Goal: Task Accomplishment & Management: Complete application form

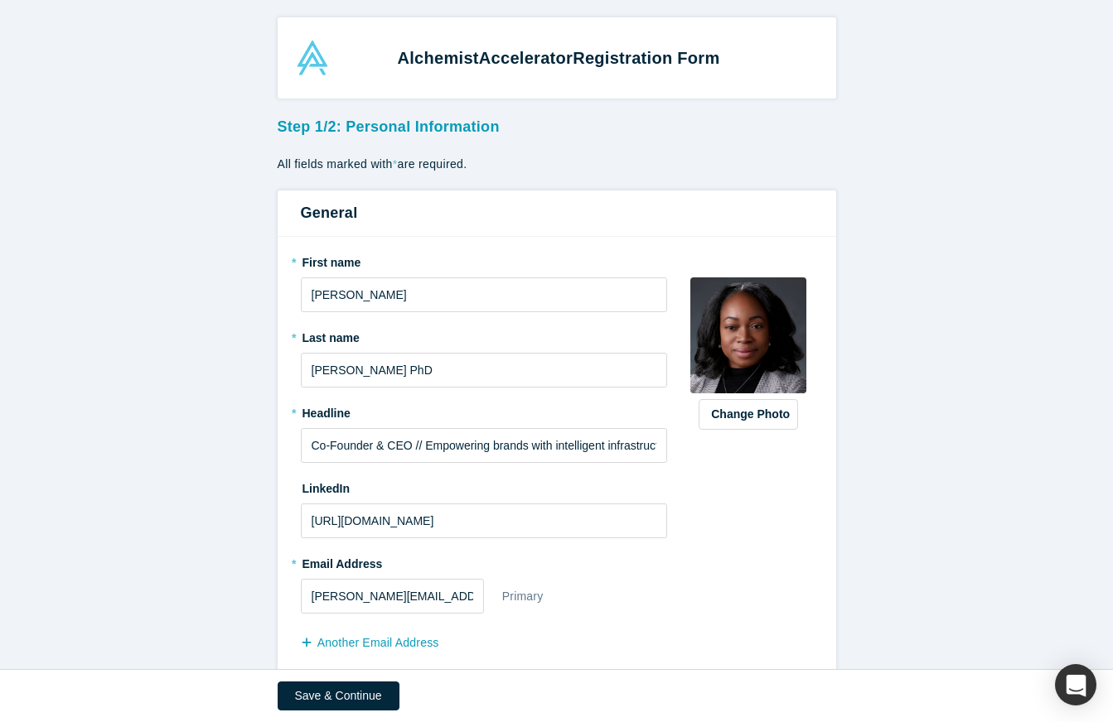
click at [206, 331] on form "Step 1/2: Personal Information All fields marked with * are required. General *…" at bounding box center [556, 433] width 1113 height 646
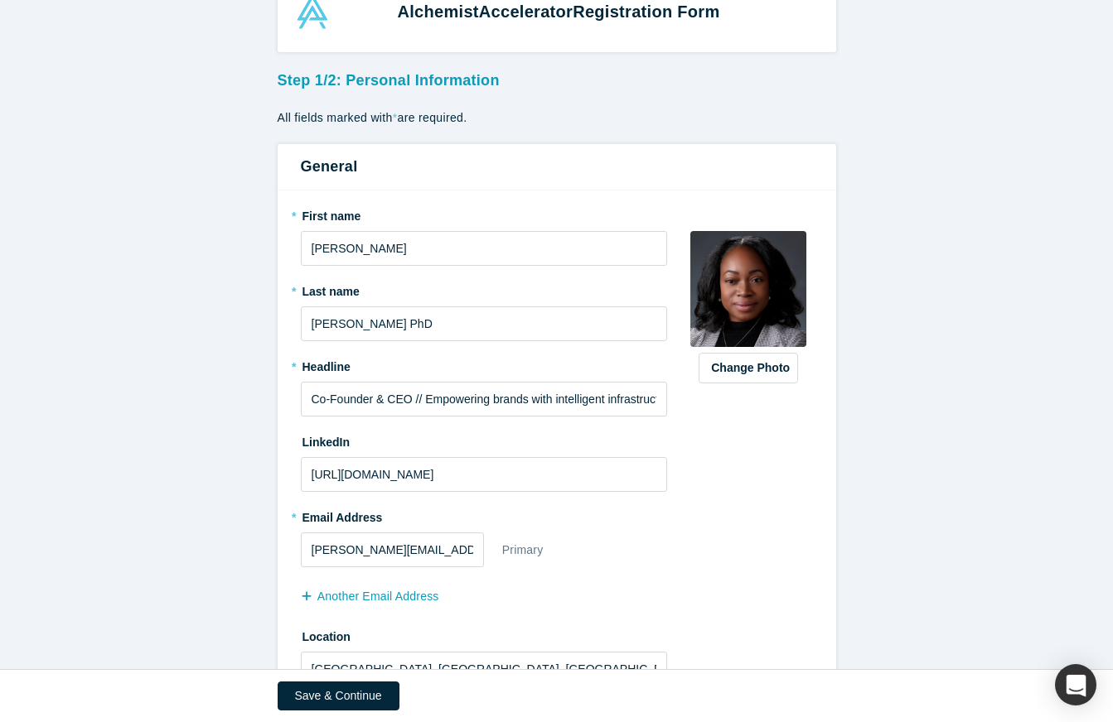
scroll to position [110, 0]
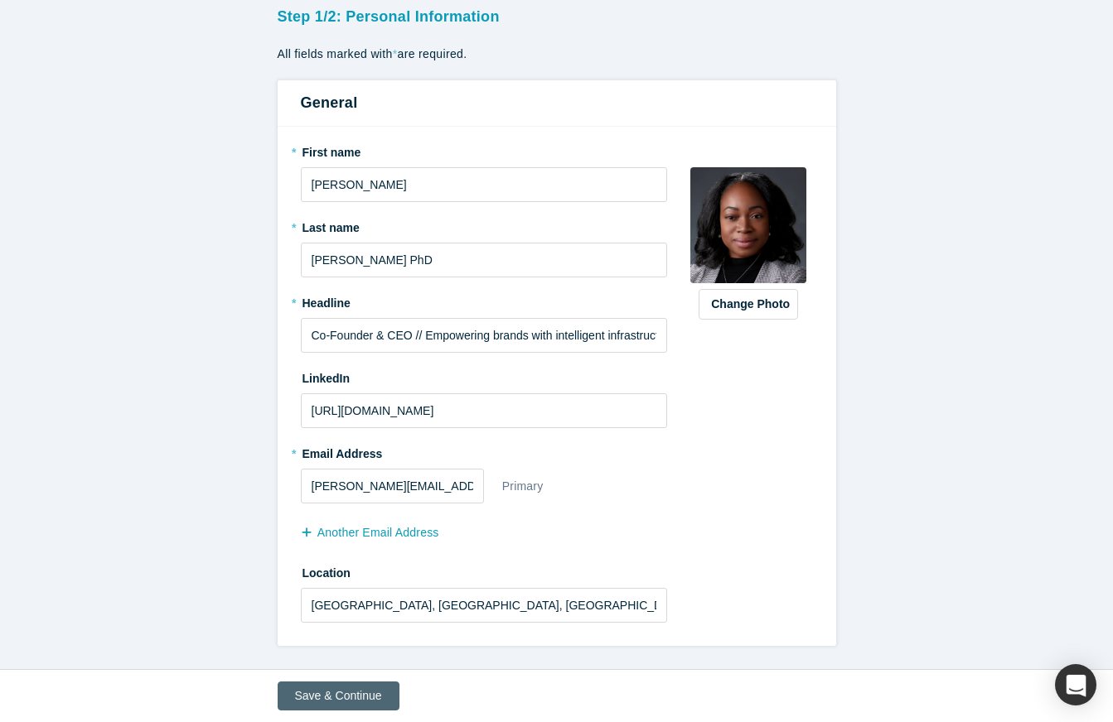
click at [320, 693] on button "Save & Continue" at bounding box center [339, 696] width 122 height 29
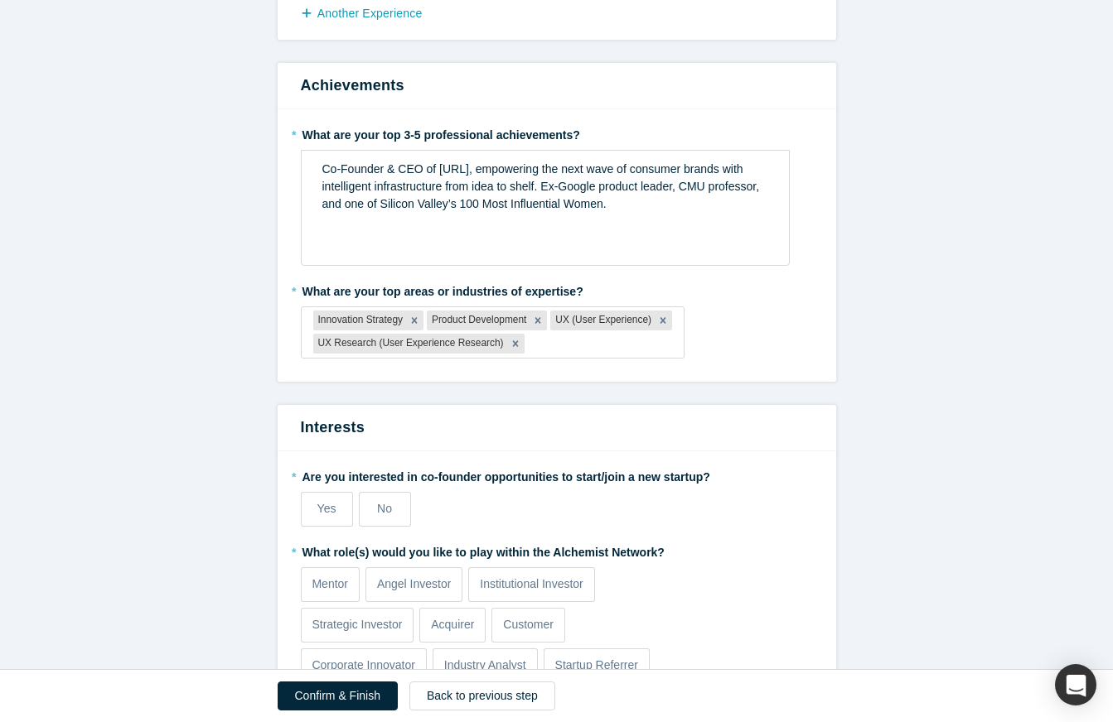
scroll to position [1473, 0]
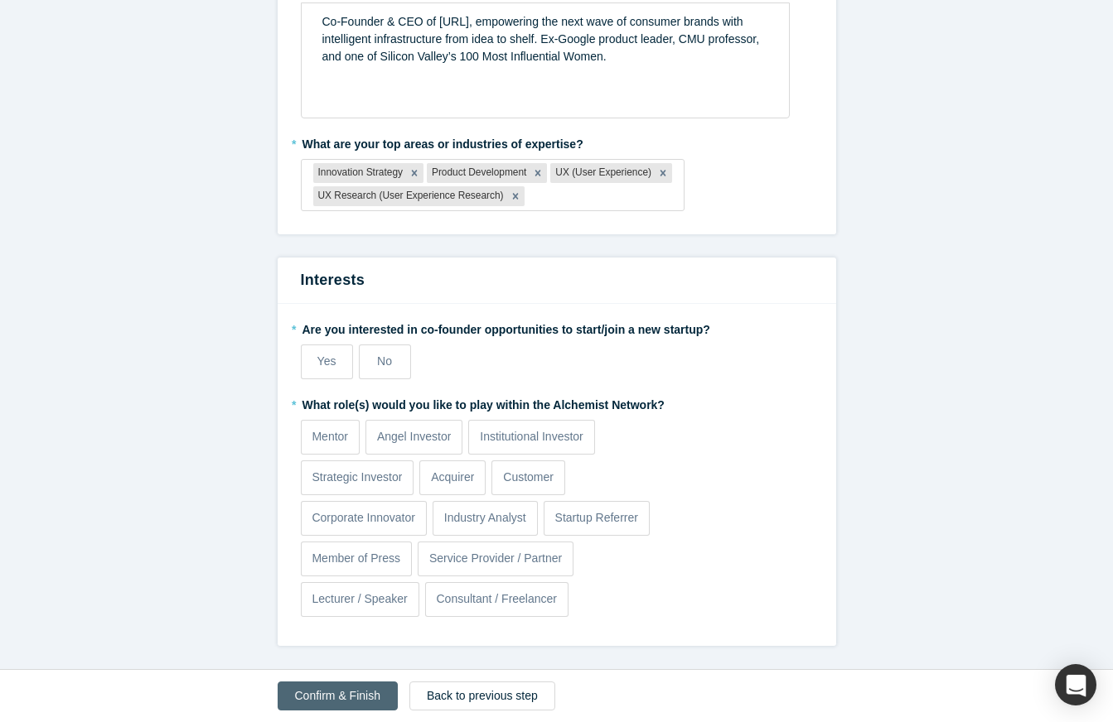
click at [353, 688] on button "Confirm & Finish" at bounding box center [338, 696] width 120 height 29
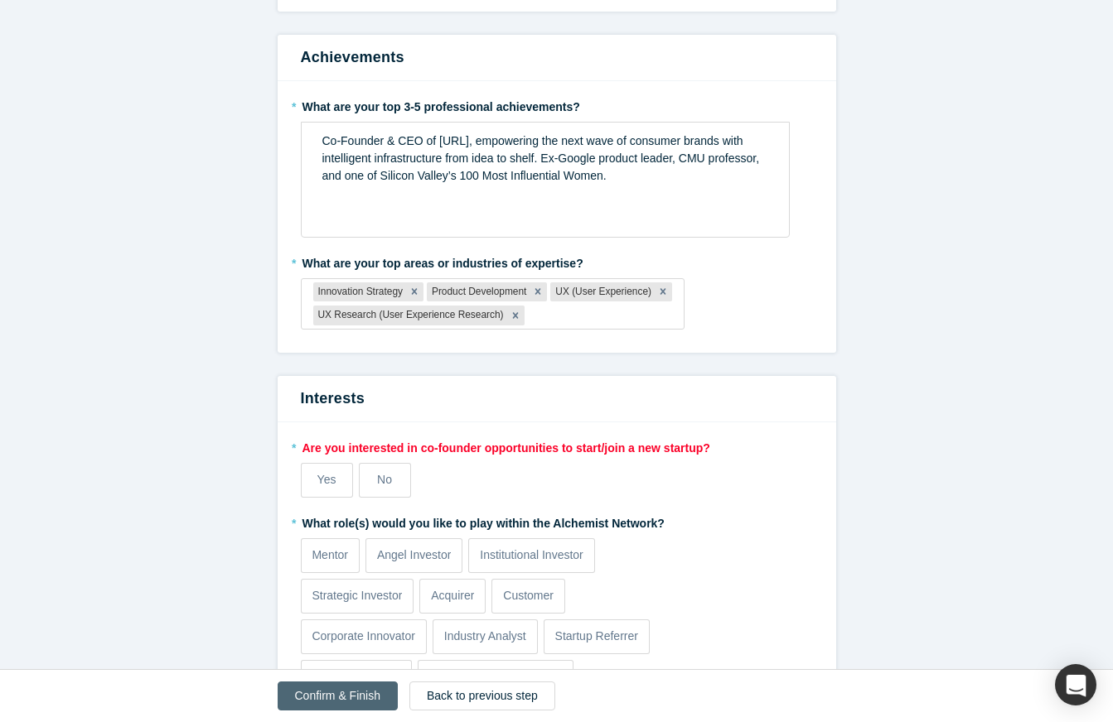
scroll to position [0, 0]
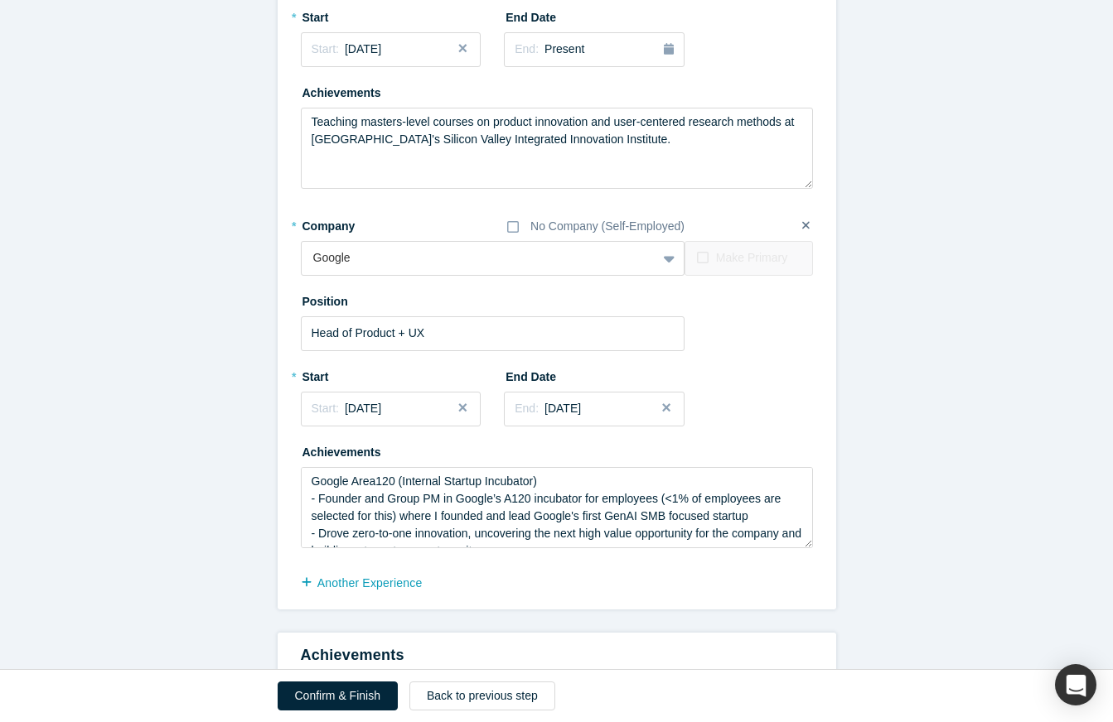
scroll to position [1592, 0]
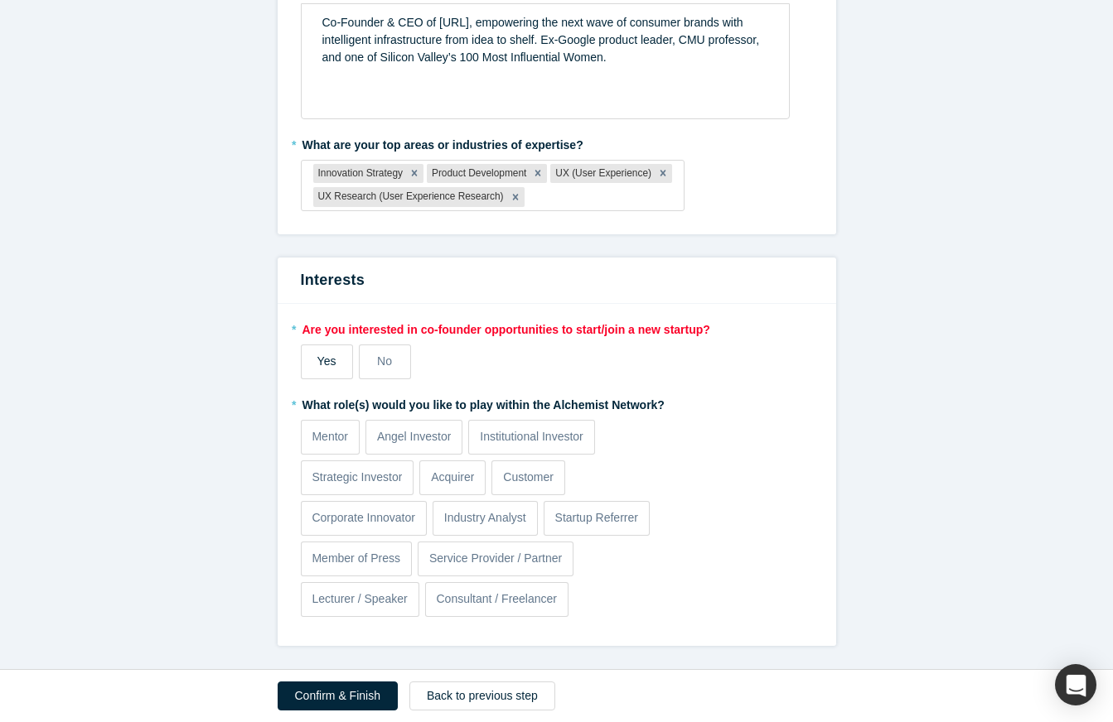
click at [317, 360] on span "Yes" at bounding box center [326, 361] width 19 height 13
click at [0, 0] on input "Yes" at bounding box center [0, 0] width 0 height 0
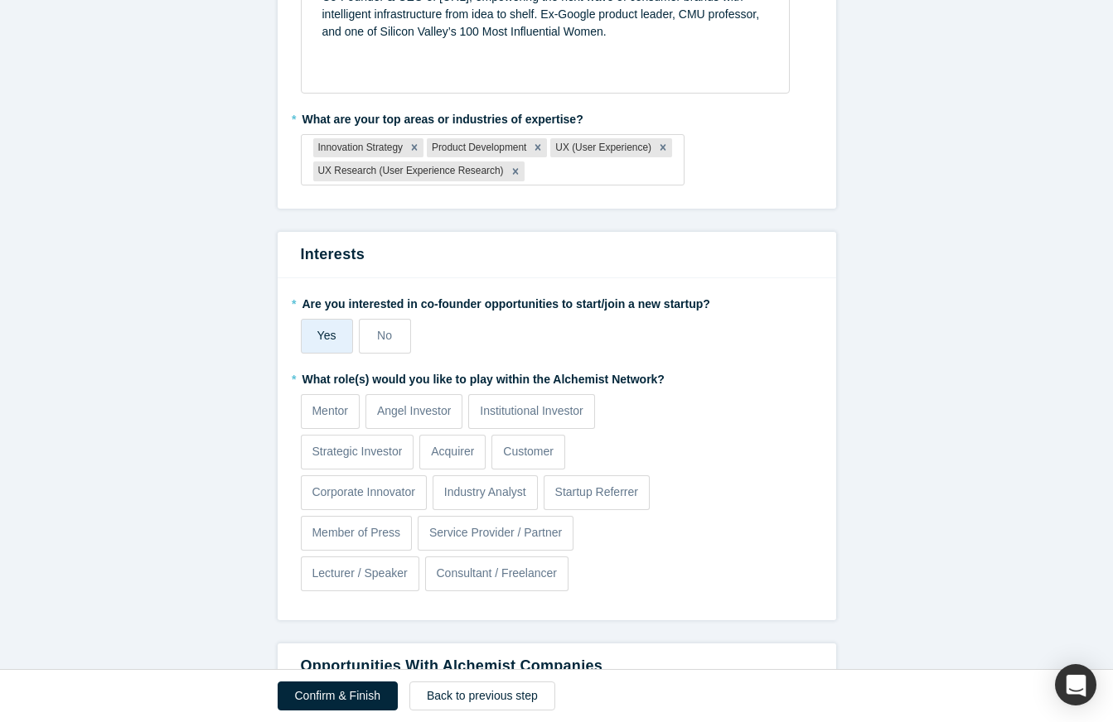
scroll to position [1628, 0]
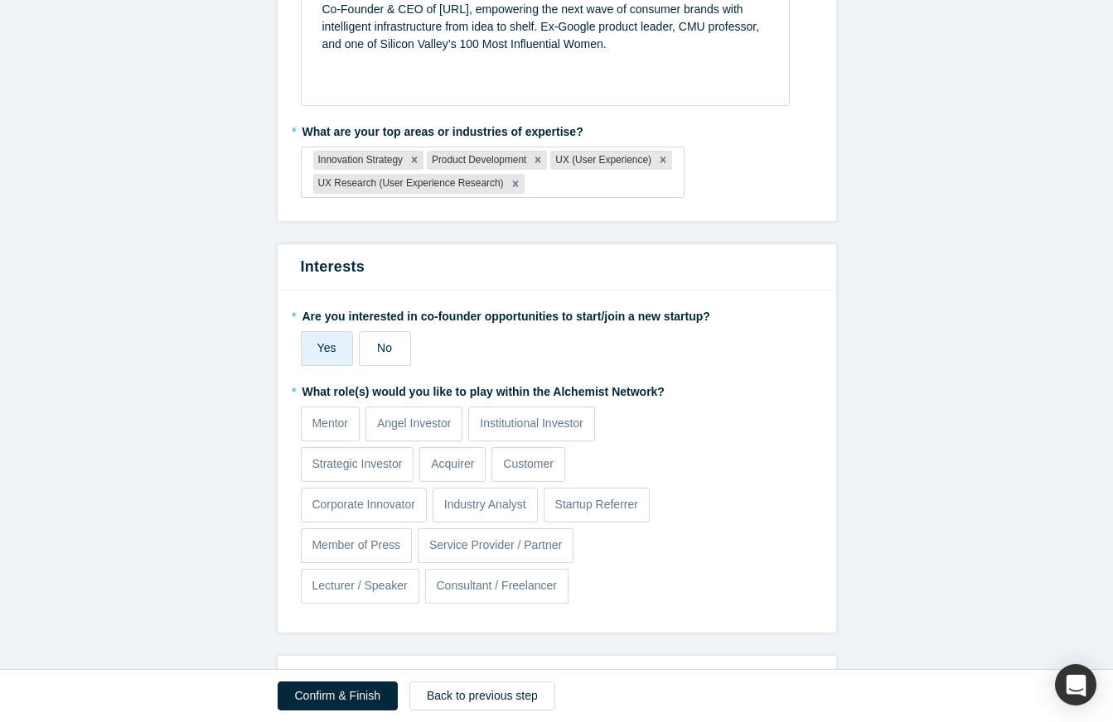
drag, startPoint x: 480, startPoint y: 349, endPoint x: 404, endPoint y: 348, distance: 76.2
click at [476, 349] on div "Yes No" at bounding box center [493, 348] width 384 height 35
click at [395, 348] on label "No" at bounding box center [385, 348] width 52 height 35
click at [0, 0] on input "No" at bounding box center [0, 0] width 0 height 0
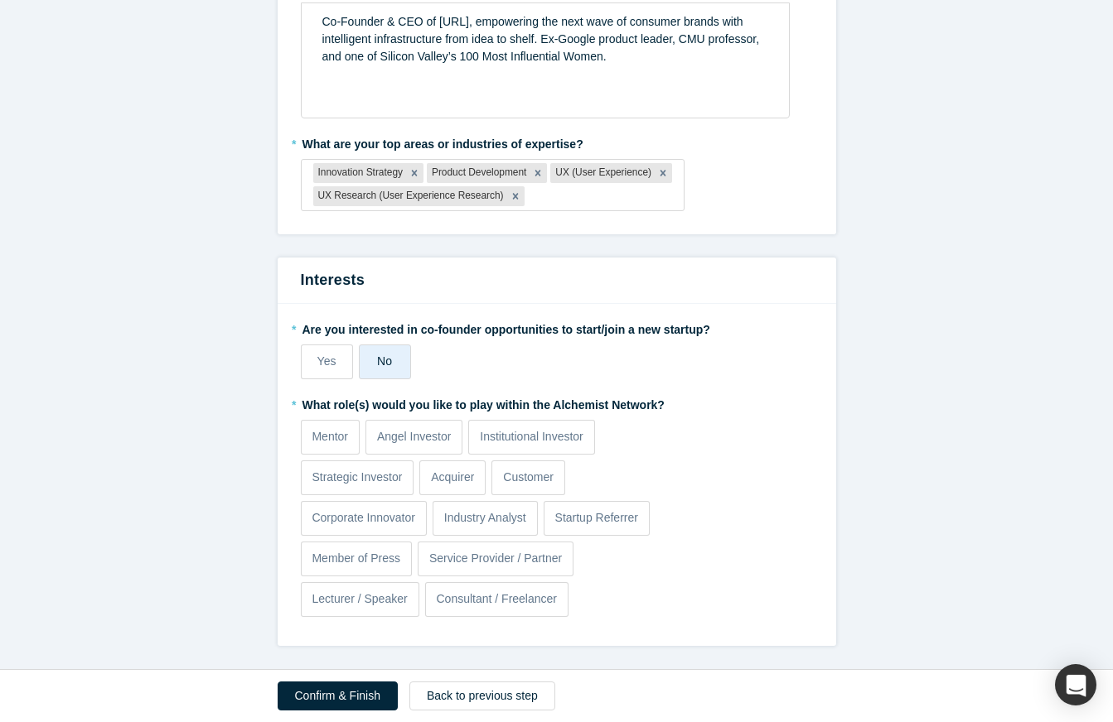
scroll to position [1473, 0]
click at [469, 405] on label "* What role(s) would you like to play within the Alchemist Network?" at bounding box center [557, 402] width 512 height 23
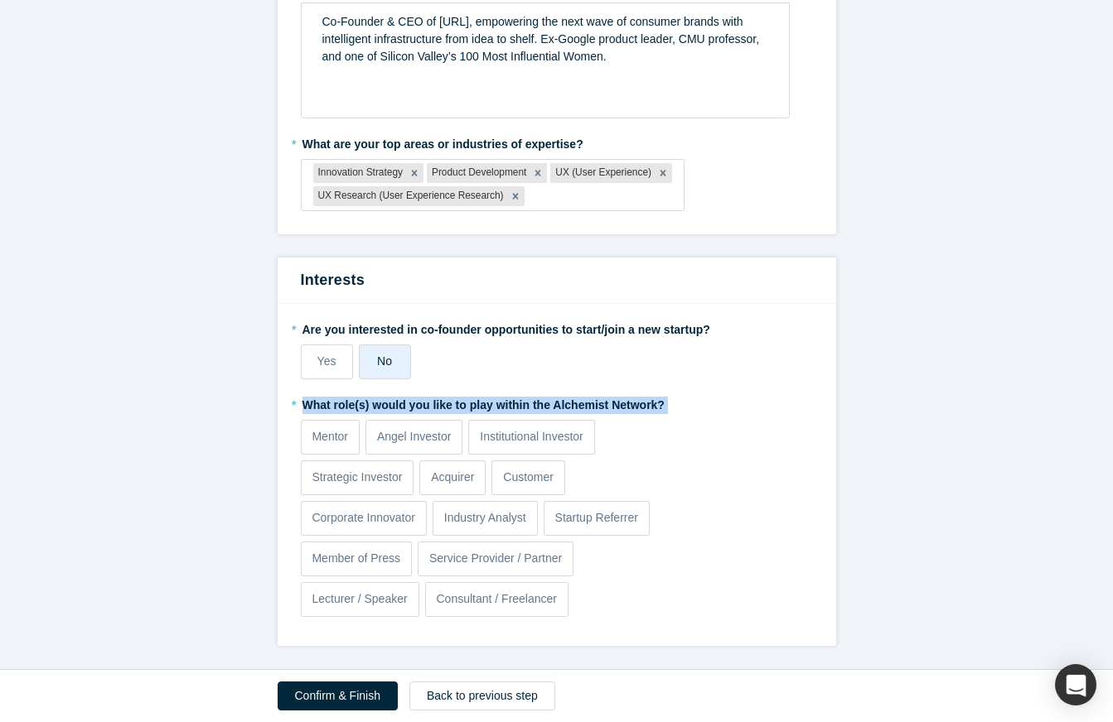
click at [485, 408] on label "* What role(s) would you like to play within the Alchemist Network?" at bounding box center [557, 402] width 512 height 23
click at [471, 405] on label "* What role(s) would you like to play within the Alchemist Network?" at bounding box center [557, 402] width 512 height 23
click at [468, 404] on label "* What role(s) would you like to play within the Alchemist Network?" at bounding box center [557, 402] width 512 height 23
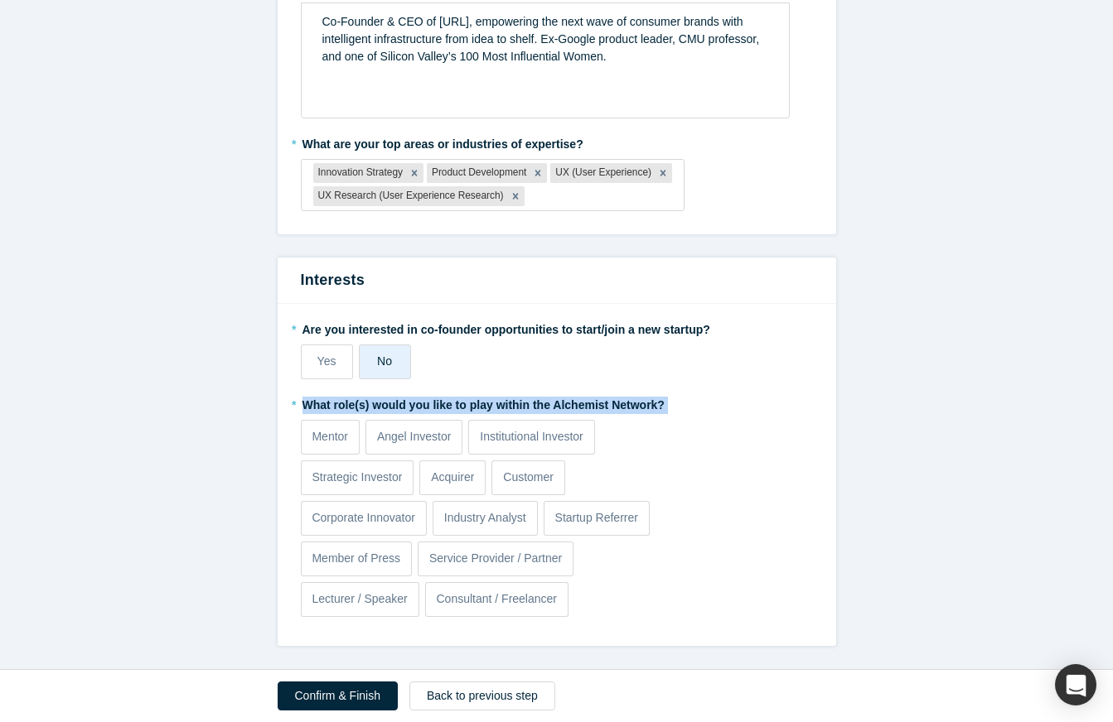
click at [468, 404] on label "* What role(s) would you like to play within the Alchemist Network?" at bounding box center [557, 402] width 512 height 23
click at [470, 400] on label "* What role(s) would you like to play within the Alchemist Network?" at bounding box center [557, 402] width 512 height 23
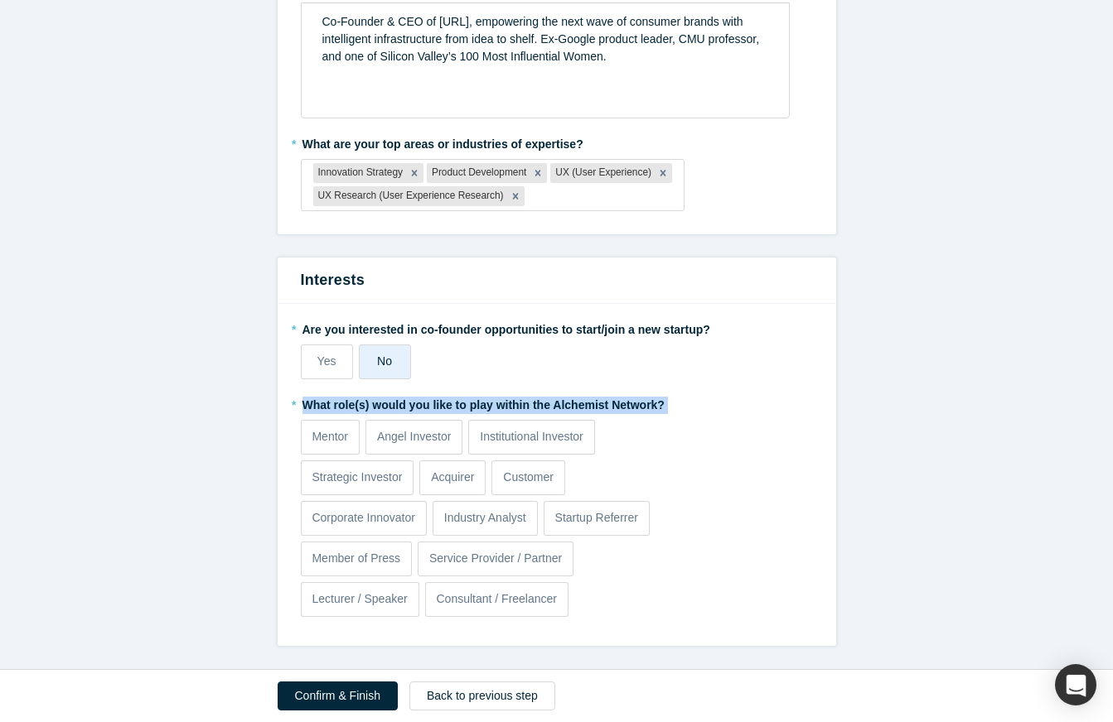
click at [470, 400] on label "* What role(s) would you like to play within the Alchemist Network?" at bounding box center [557, 402] width 512 height 23
click at [429, 402] on label "* What role(s) would you like to play within the Alchemist Network?" at bounding box center [557, 402] width 512 height 23
click at [709, 408] on label "* What role(s) would you like to play within the Alchemist Network?" at bounding box center [557, 402] width 512 height 23
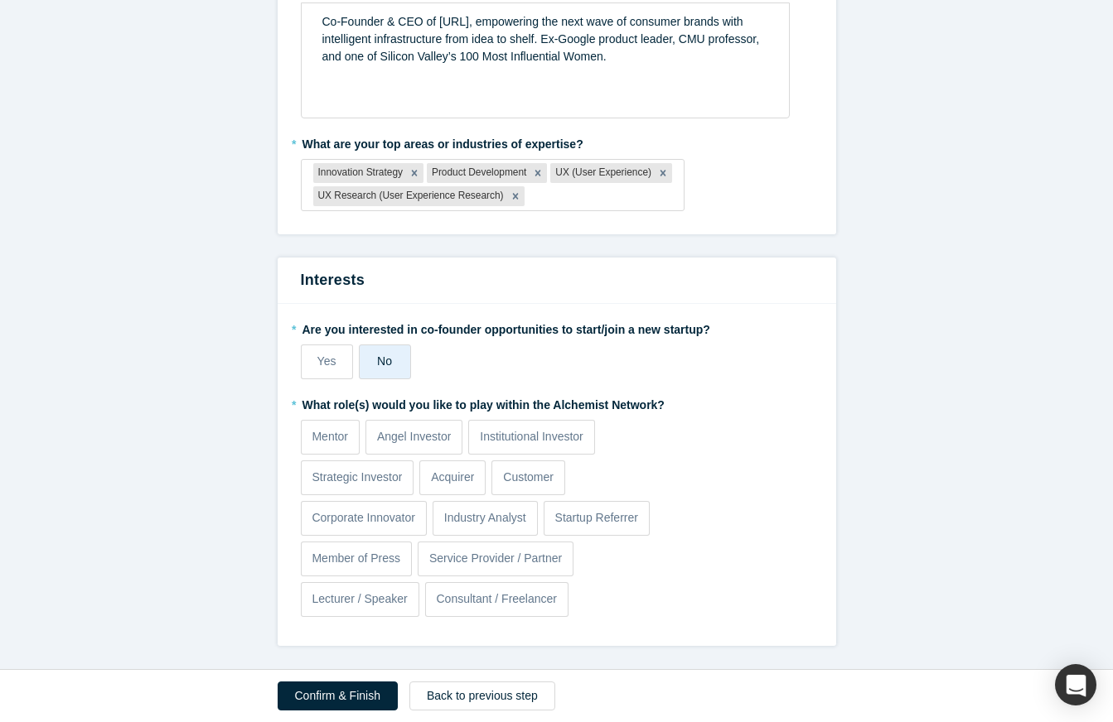
click at [650, 405] on label "* What role(s) would you like to play within the Alchemist Network?" at bounding box center [557, 402] width 512 height 23
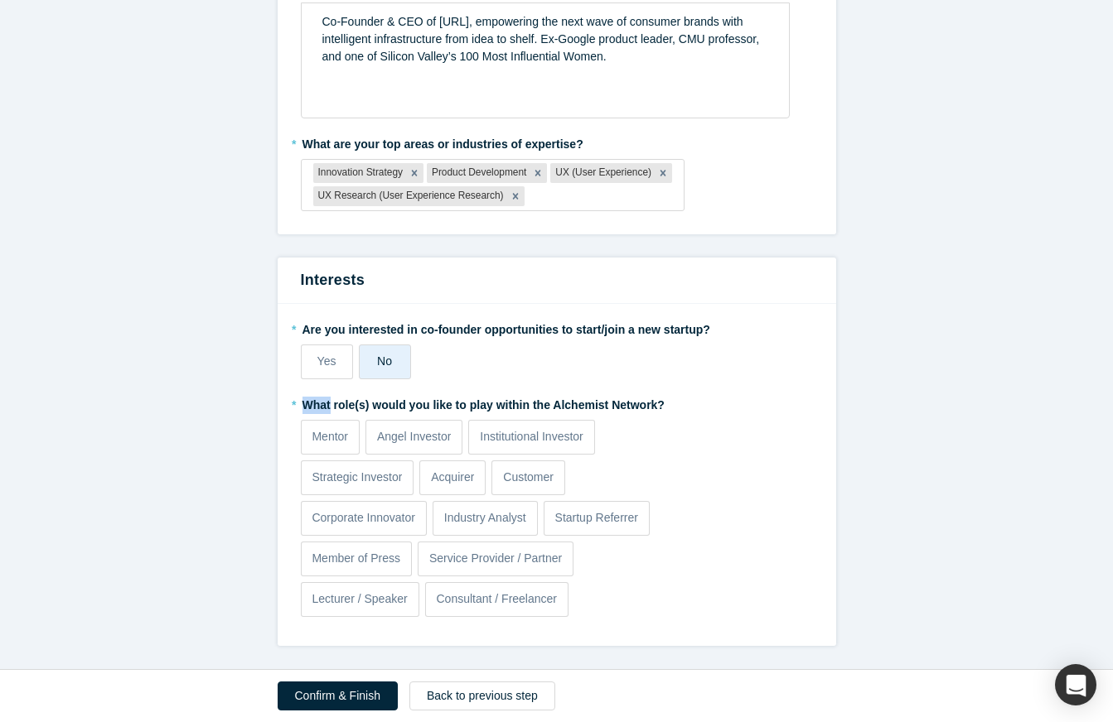
click at [485, 404] on label "* What role(s) would you like to play within the Alchemist Network?" at bounding box center [557, 402] width 512 height 23
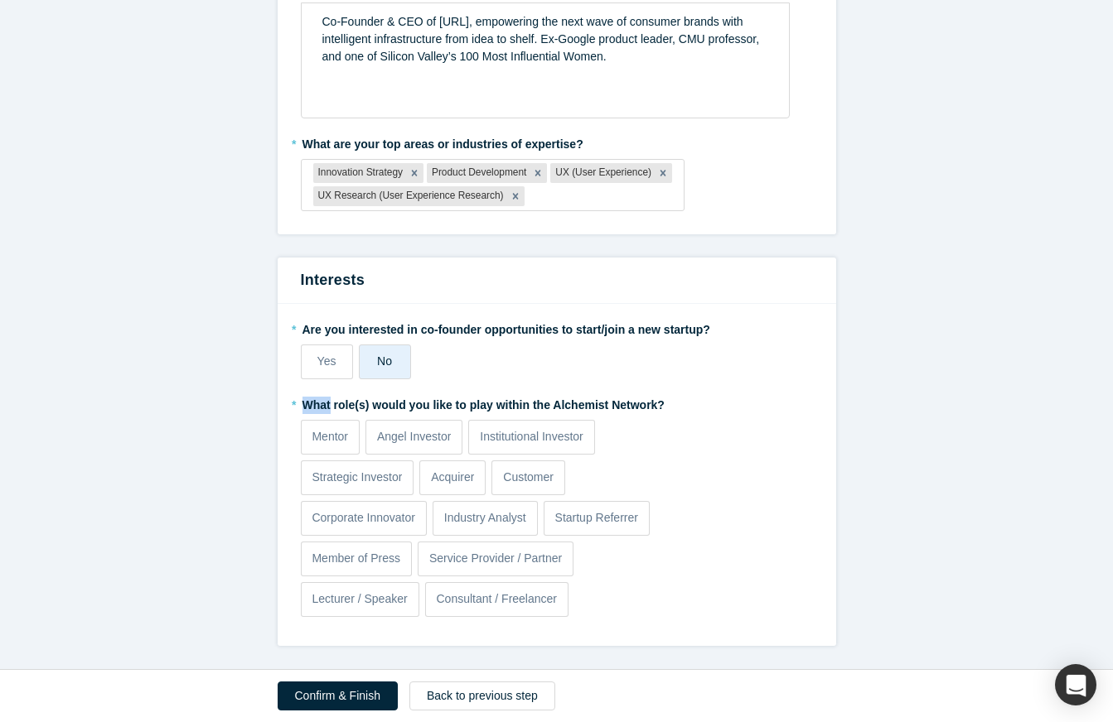
click at [461, 398] on label "* What role(s) would you like to play within the Alchemist Network?" at bounding box center [557, 402] width 512 height 23
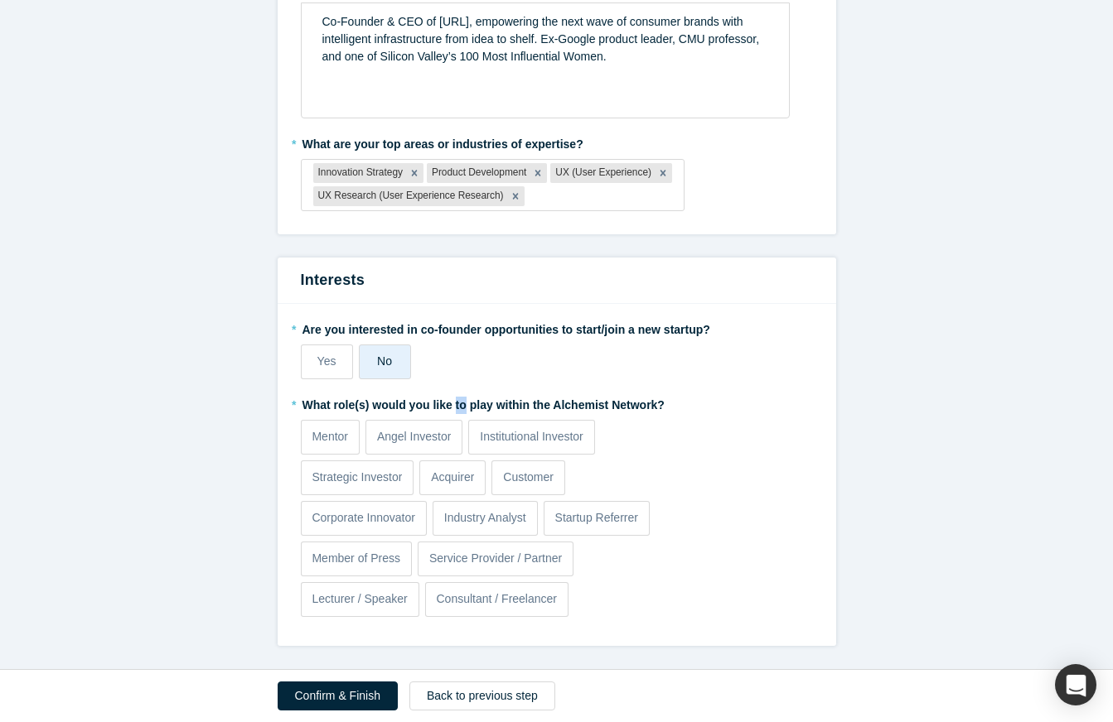
click at [461, 398] on label "* What role(s) would you like to play within the Alchemist Network?" at bounding box center [557, 402] width 512 height 23
click at [749, 411] on label "* What role(s) would you like to play within the Alchemist Network?" at bounding box center [557, 402] width 512 height 23
click at [469, 405] on label "* What role(s) would you like to play within the Alchemist Network?" at bounding box center [557, 402] width 512 height 23
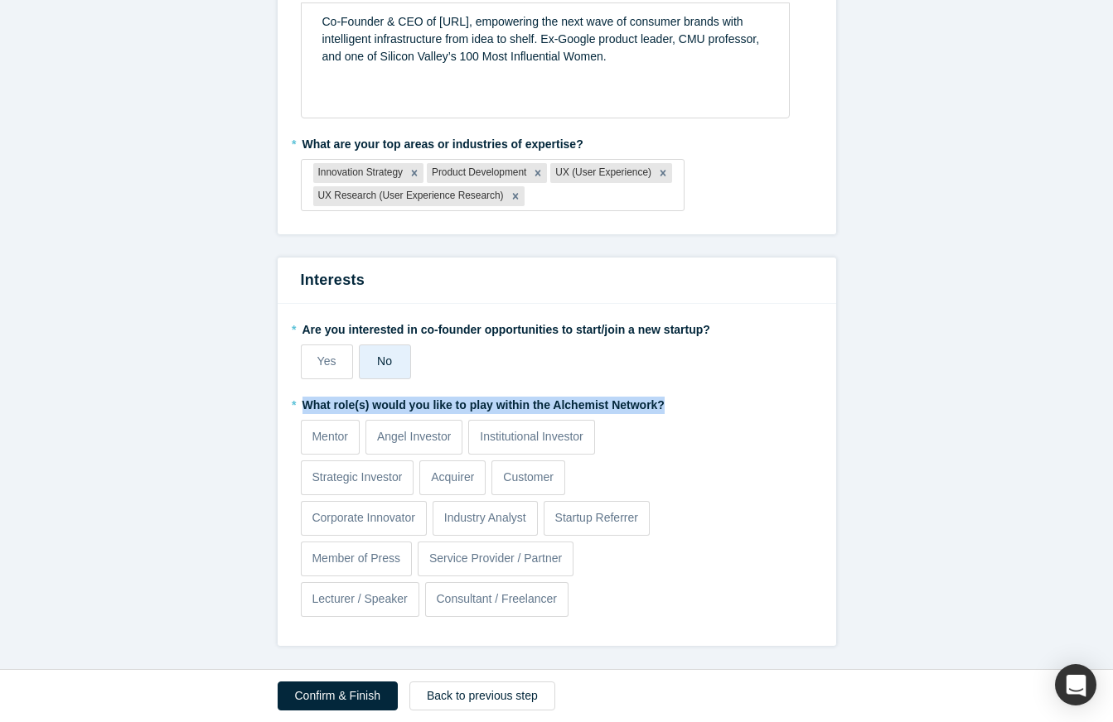
drag, startPoint x: 609, startPoint y: 407, endPoint x: 264, endPoint y: 405, distance: 344.6
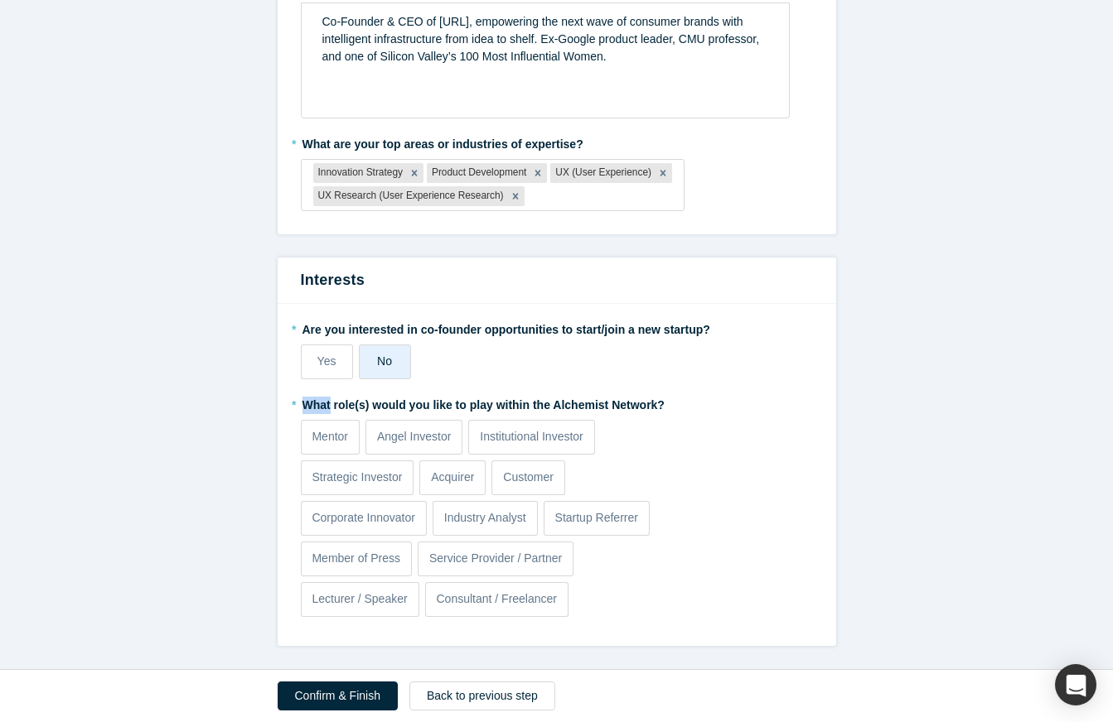
drag, startPoint x: 145, startPoint y: 403, endPoint x: 299, endPoint y: 403, distance: 154.1
click at [737, 402] on label "* What role(s) would you like to play within the Alchemist Network?" at bounding box center [557, 402] width 512 height 23
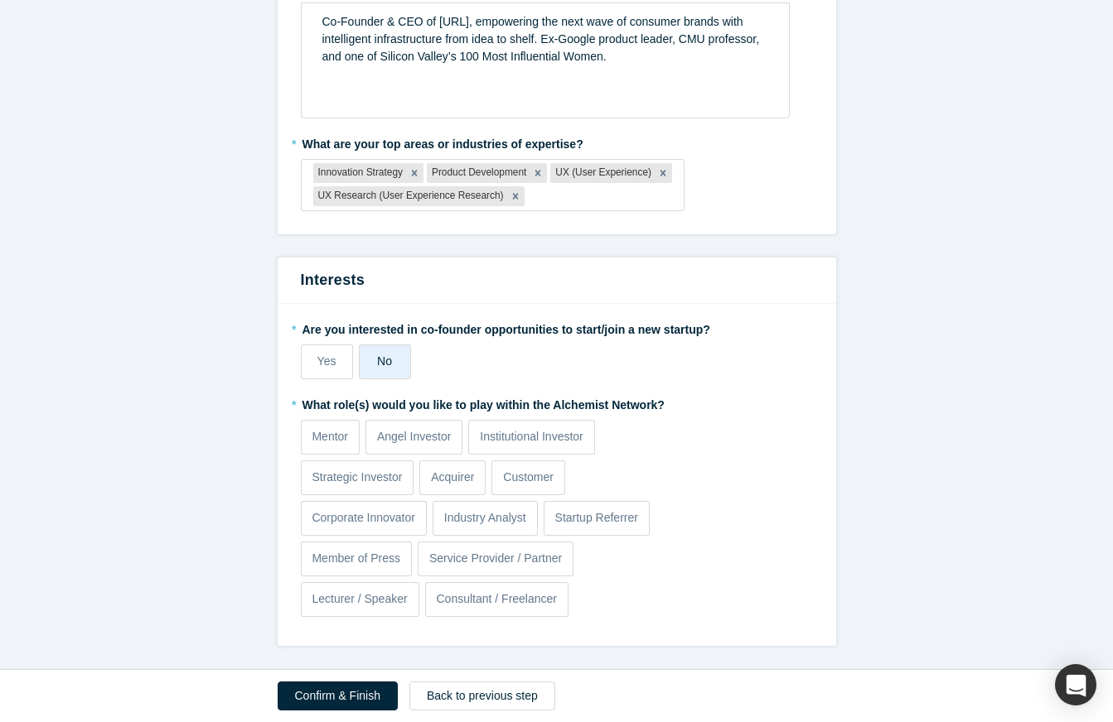
click at [720, 568] on div "* What role(s) would you like to play within the Alchemist Network? Mentor Ange…" at bounding box center [557, 507] width 512 height 232
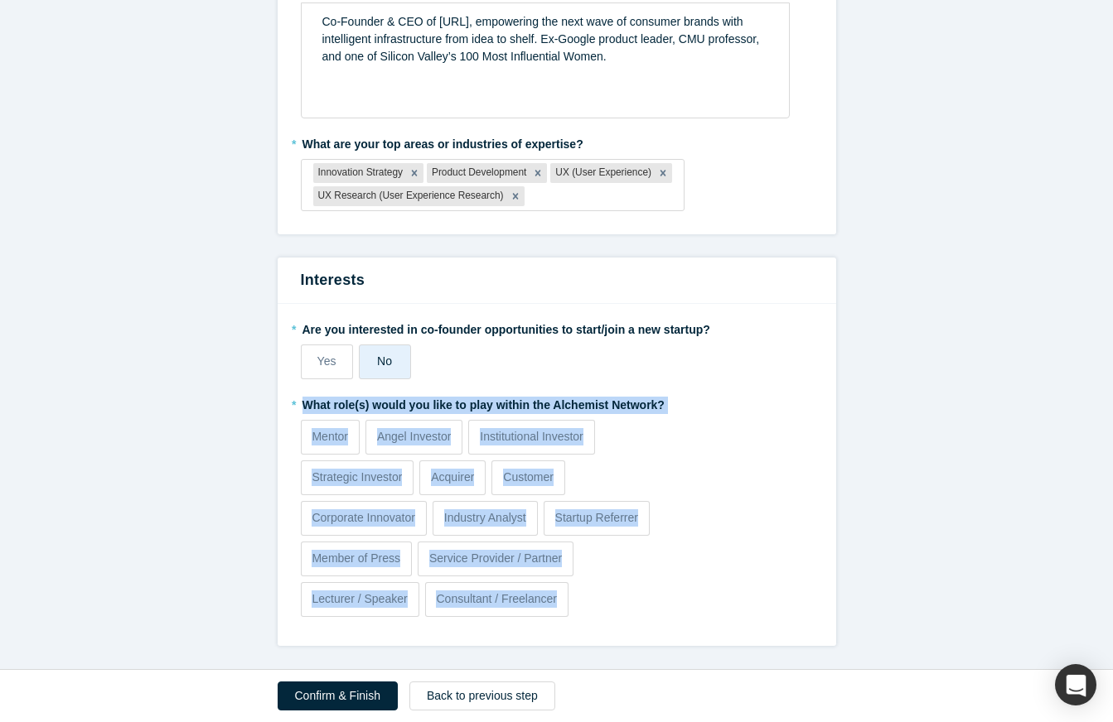
drag, startPoint x: 648, startPoint y: 603, endPoint x: 299, endPoint y: 404, distance: 401.5
click at [299, 404] on div "* Are you interested in co-founder opportunities to start/join a new startup? Y…" at bounding box center [557, 475] width 558 height 342
click at [707, 461] on div "* What role(s) would you like to play within the Alchemist Network? Mentor Ange…" at bounding box center [557, 507] width 512 height 232
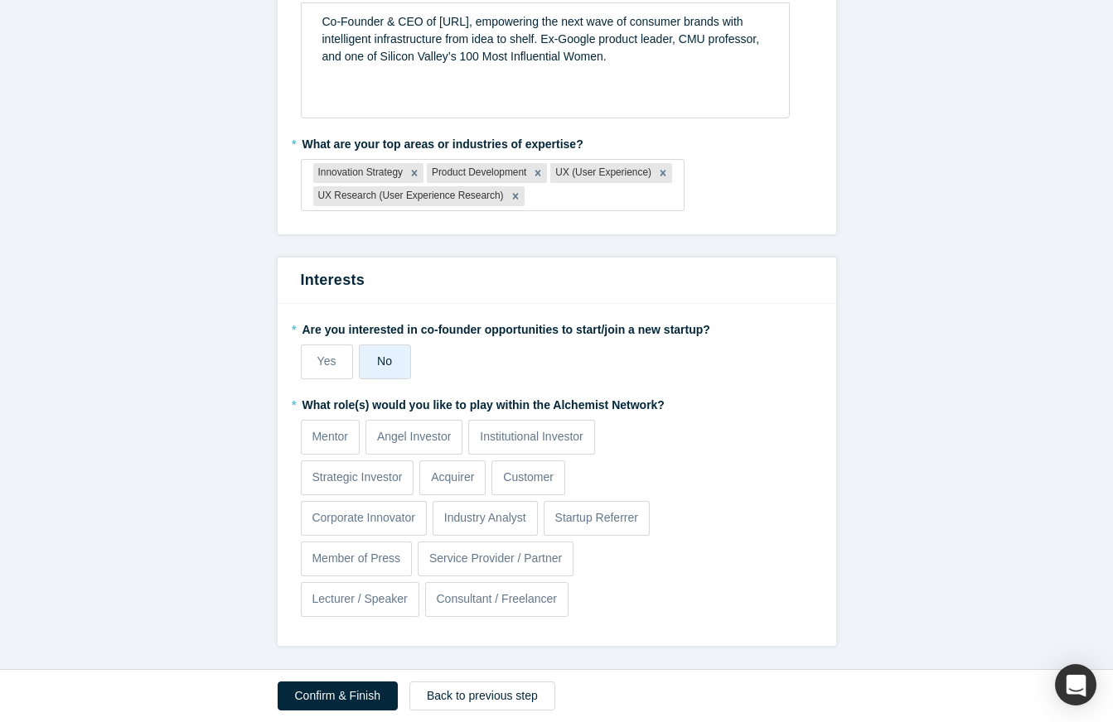
click at [690, 431] on div "* What role(s) would you like to play within the Alchemist Network? Mentor Ange…" at bounding box center [557, 507] width 512 height 232
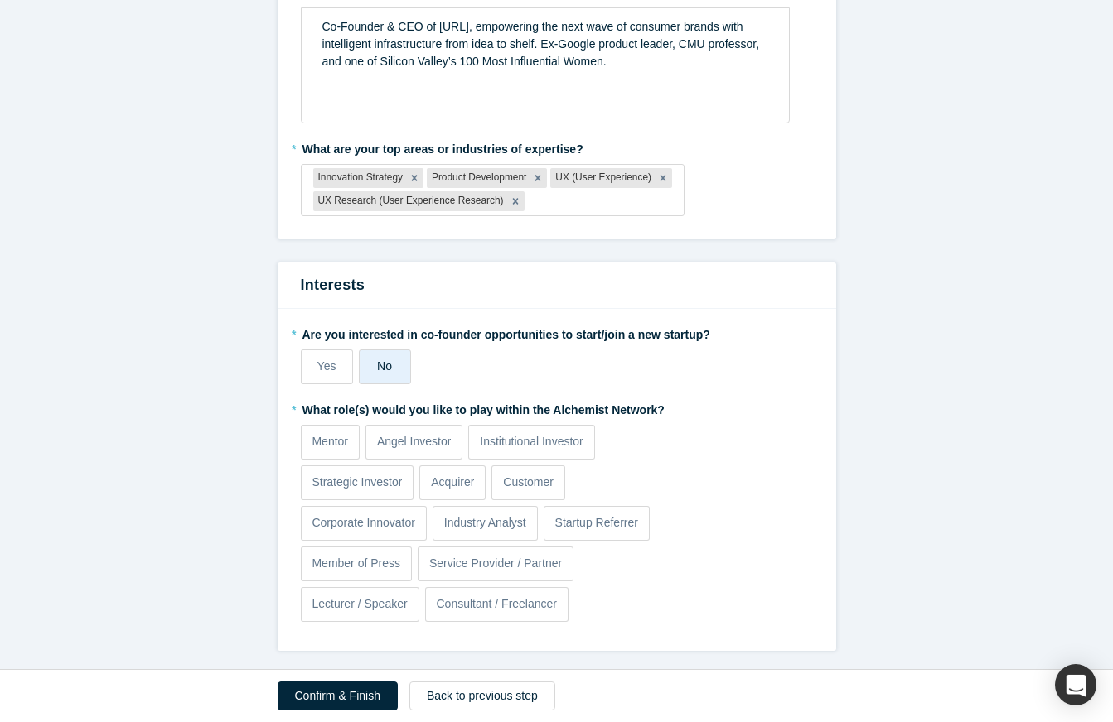
scroll to position [1471, 0]
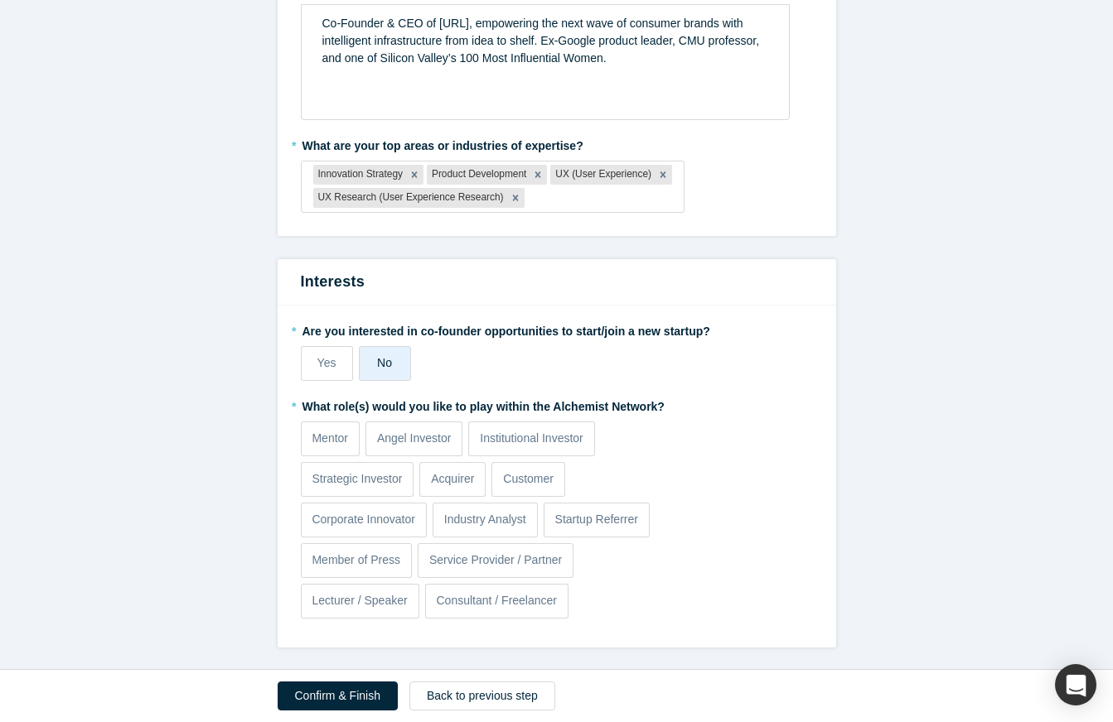
click at [690, 431] on div "* What role(s) would you like to play within the Alchemist Network? Mentor Ange…" at bounding box center [557, 509] width 512 height 232
click at [707, 472] on div "* What role(s) would you like to play within the Alchemist Network? Mentor Ange…" at bounding box center [557, 507] width 512 height 232
click at [706, 434] on div "* What role(s) would you like to play within the Alchemist Network? Mentor Ange…" at bounding box center [557, 509] width 512 height 232
click at [683, 596] on div "Mentor Angel Investor Institutional Investor Strategic Investor Acquirer Custom…" at bounding box center [493, 521] width 384 height 203
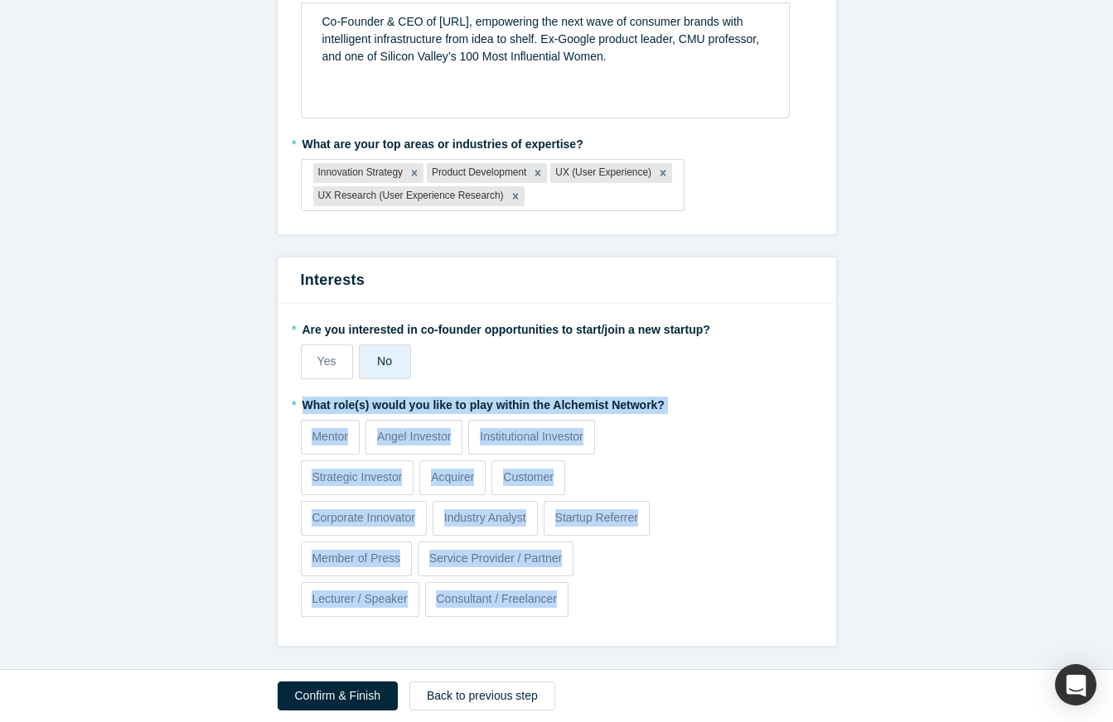
drag, startPoint x: 282, startPoint y: 400, endPoint x: 665, endPoint y: 592, distance: 429.0
click at [665, 592] on div "* Are you interested in co-founder opportunities to start/join a new startup? Y…" at bounding box center [557, 475] width 558 height 342
click at [685, 577] on div "* What role(s) would you like to play within the Alchemist Network? Mentor Ange…" at bounding box center [557, 507] width 512 height 232
drag, startPoint x: 275, startPoint y: 403, endPoint x: 668, endPoint y: 596, distance: 437.6
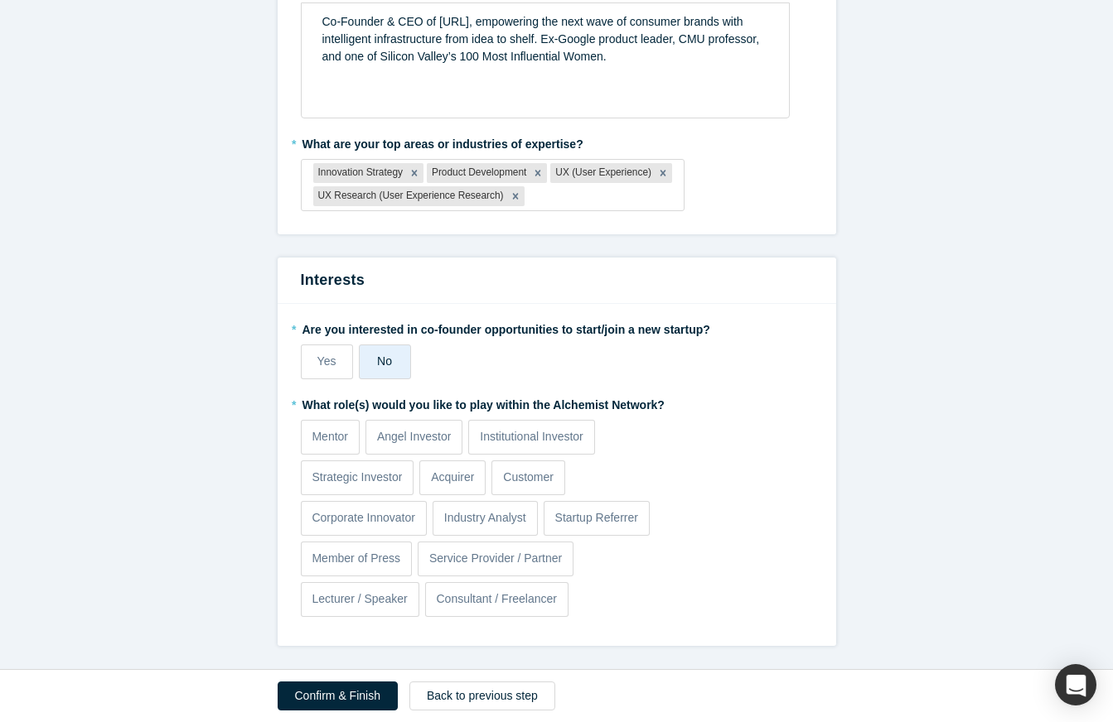
click at [668, 596] on div "Mentor Angel Investor Institutional Investor Strategic Investor Acquirer Custom…" at bounding box center [493, 521] width 384 height 203
click at [592, 596] on div "Mentor Angel Investor Institutional Investor Strategic Investor Acquirer Custom…" at bounding box center [493, 523] width 384 height 203
